Goal: Information Seeking & Learning: Learn about a topic

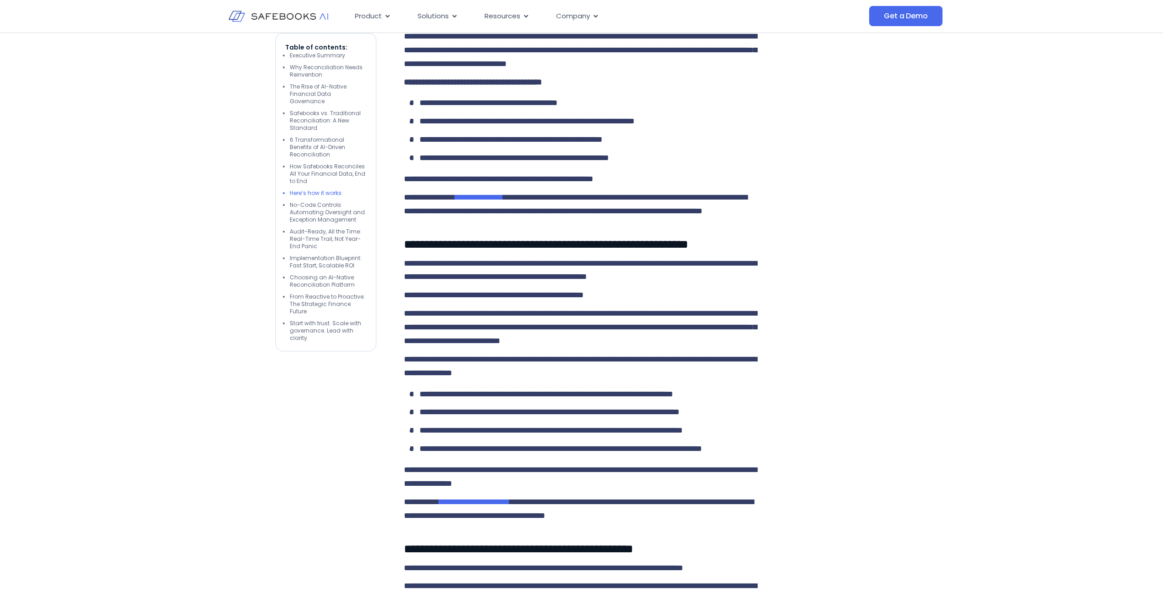
scroll to position [2292, 0]
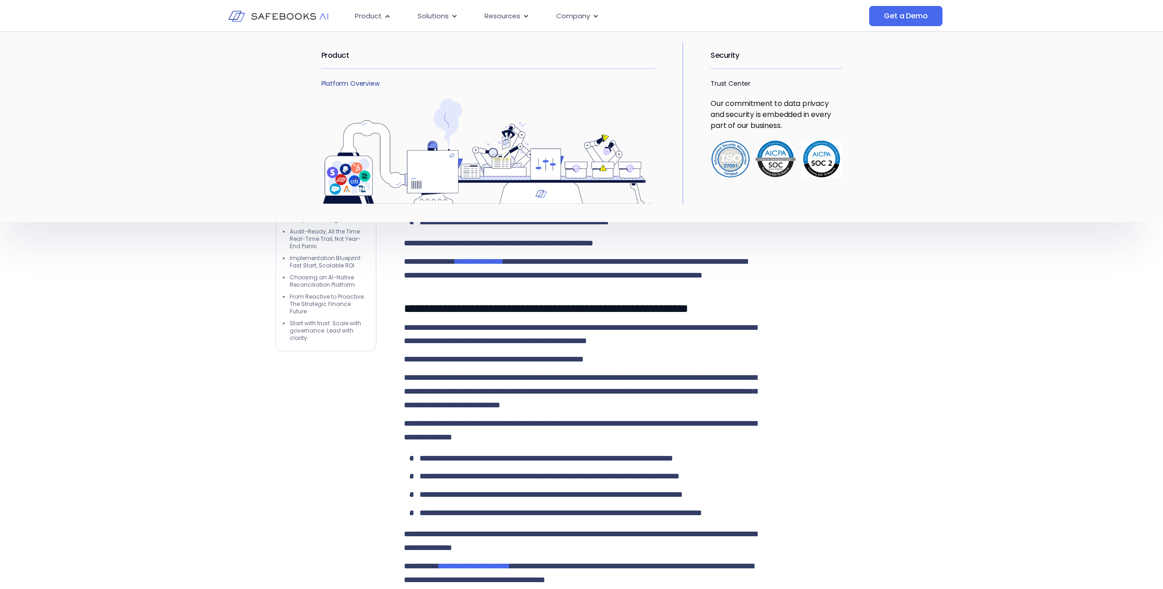
click at [362, 82] on link "Platform Overview" at bounding box center [350, 83] width 58 height 9
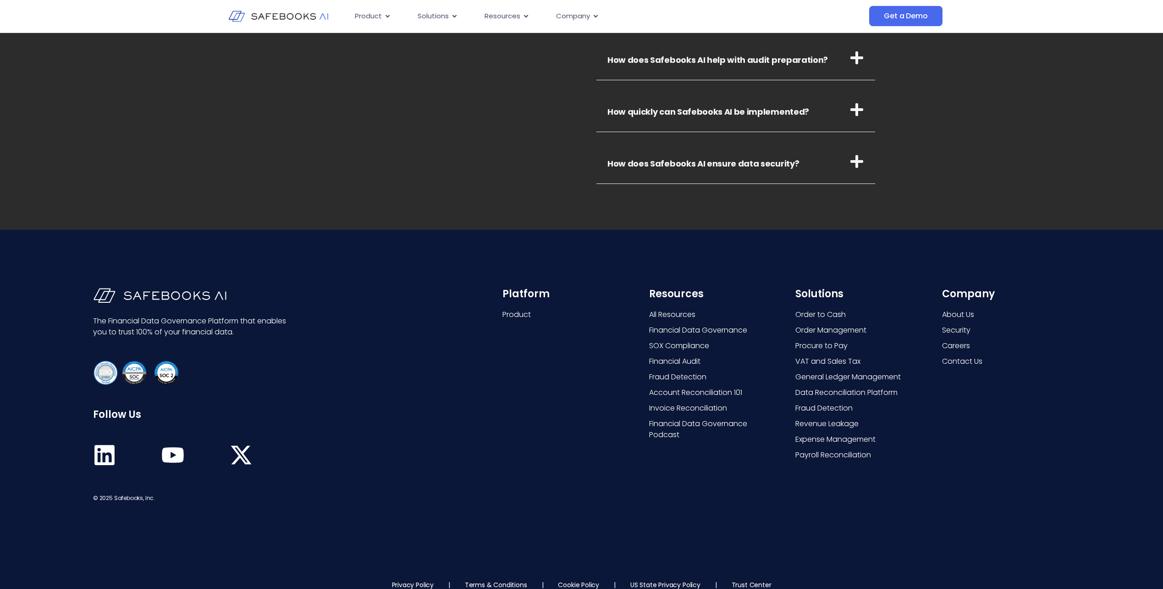
scroll to position [3421, 0]
